Goal: Transaction & Acquisition: Download file/media

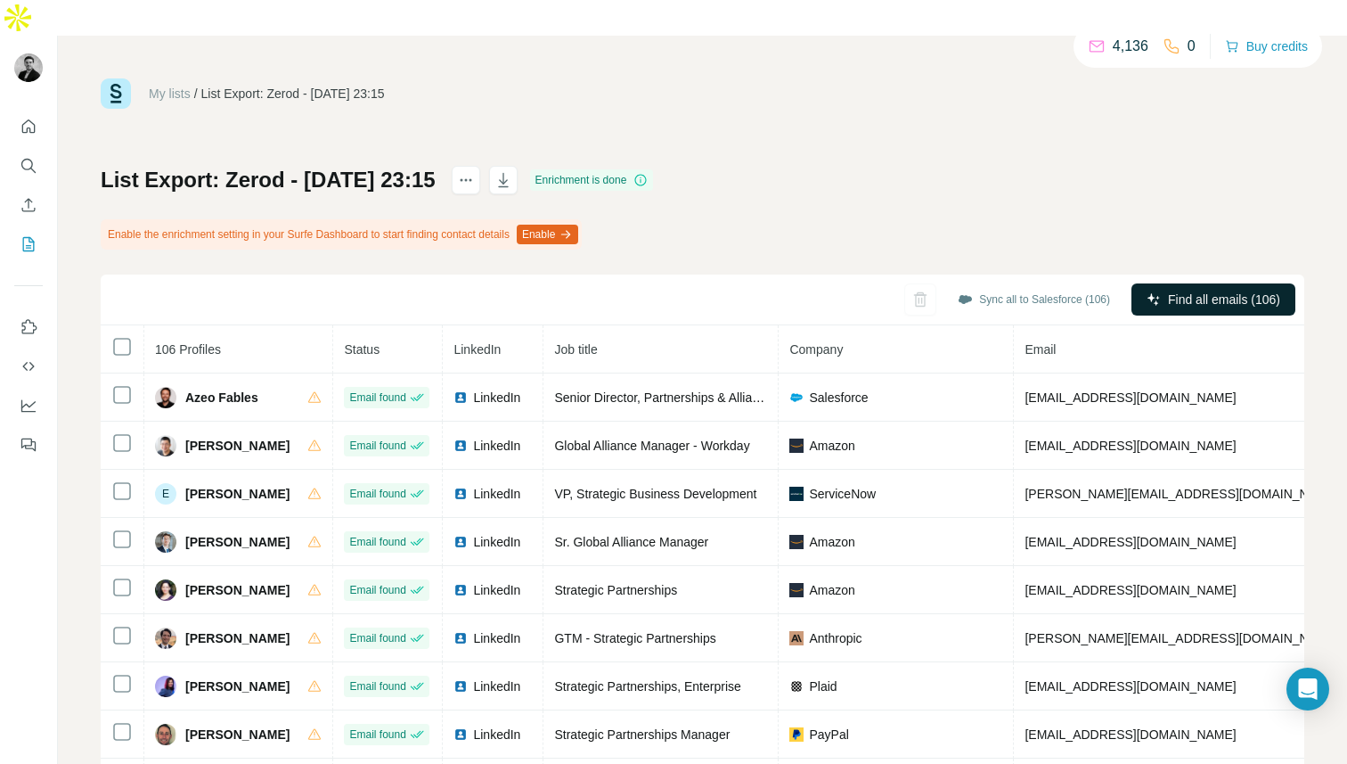
click at [575, 225] on button "Enable" at bounding box center [547, 235] width 61 height 20
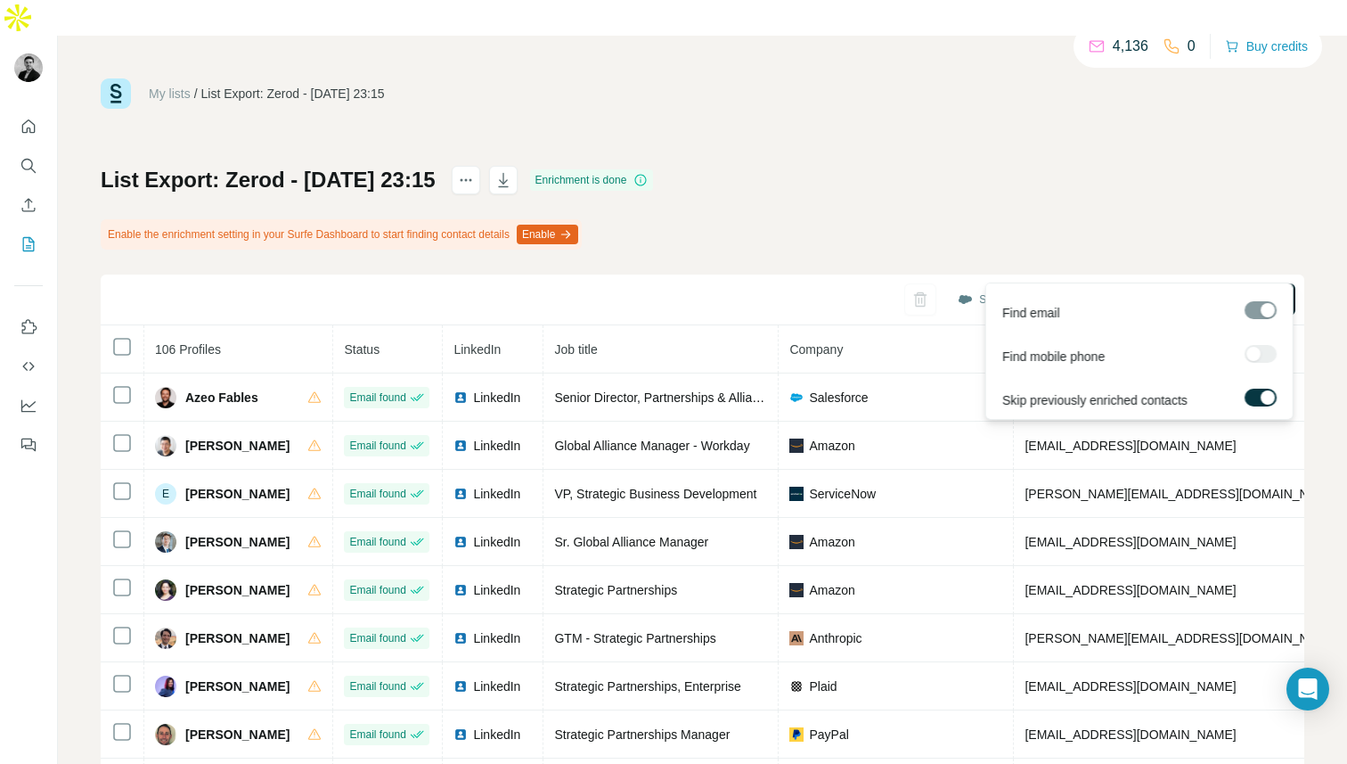
scroll to position [39, 0]
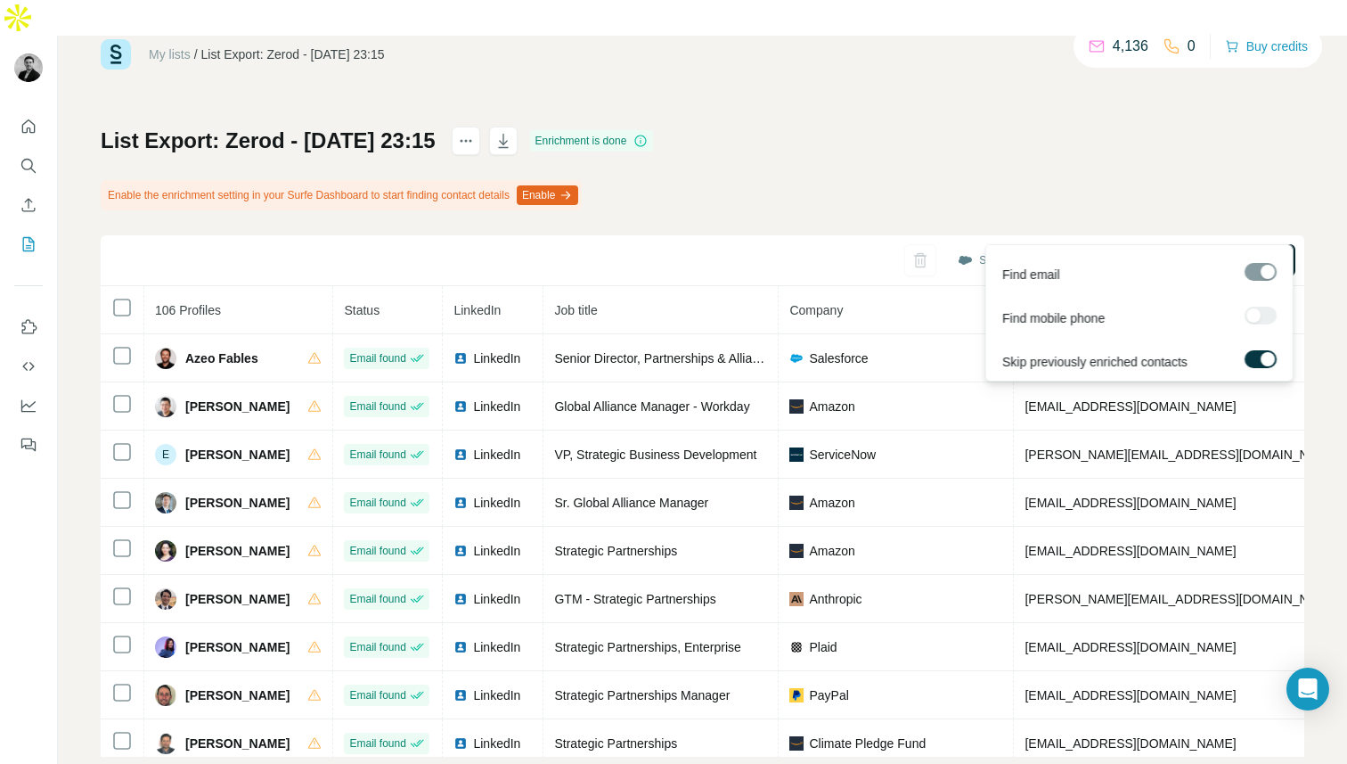
click at [1230, 251] on span "Find all emails (106)" at bounding box center [1224, 260] width 112 height 18
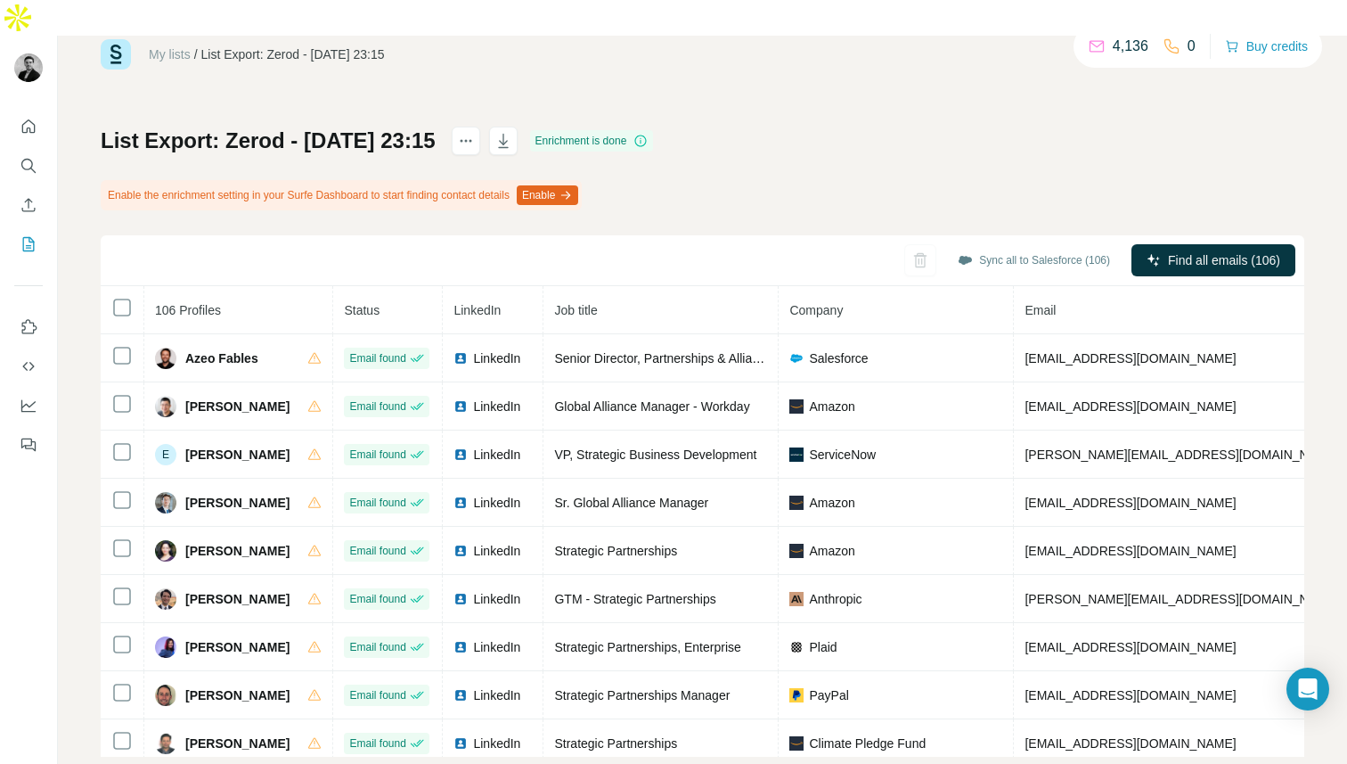
click at [578, 185] on button "Enable" at bounding box center [547, 195] width 61 height 20
click at [742, 143] on div "List Export: Zerod - [DATE] 23:15 Enrichment is done Enable the enrichment sett…" at bounding box center [703, 442] width 1204 height 630
click at [573, 188] on icon "button" at bounding box center [566, 195] width 14 height 14
click at [512, 132] on icon "button" at bounding box center [503, 141] width 18 height 18
click at [518, 127] on button "button" at bounding box center [503, 141] width 29 height 29
